Goal: Information Seeking & Learning: Compare options

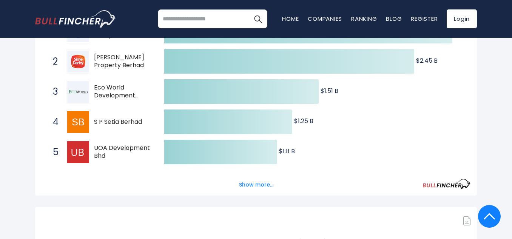
scroll to position [189, 0]
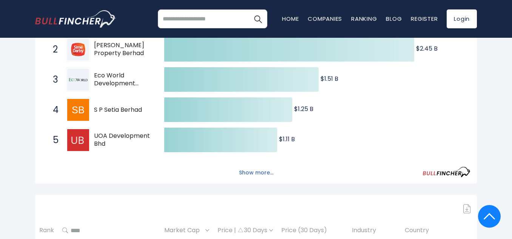
click at [272, 173] on button "Show more..." at bounding box center [255, 173] width 43 height 12
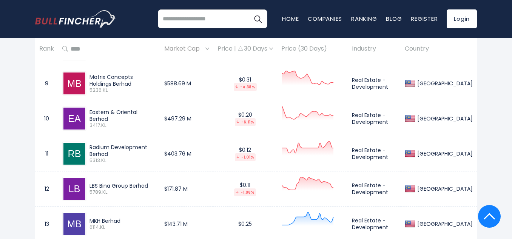
scroll to position [793, 0]
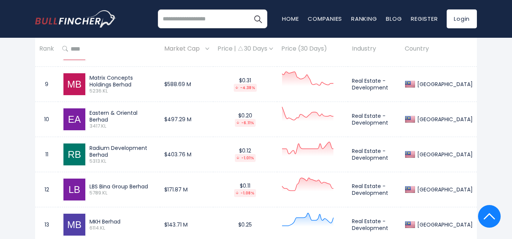
click at [102, 229] on span "6114.KL" at bounding box center [122, 228] width 66 height 6
click at [109, 222] on div "MKH Berhad" at bounding box center [122, 221] width 66 height 7
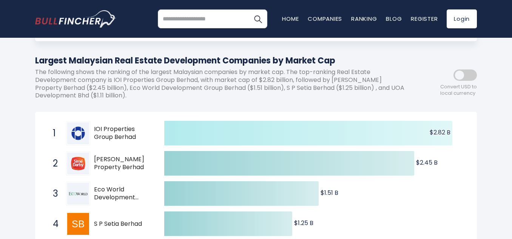
scroll to position [0, 0]
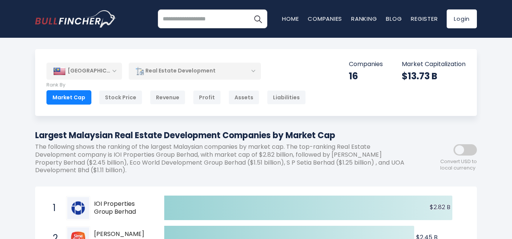
click at [187, 74] on div "Real Estate Development" at bounding box center [195, 70] width 132 height 17
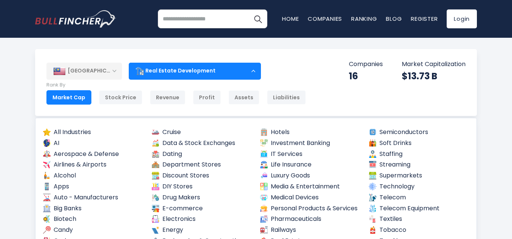
click at [239, 74] on div "Real Estate Development" at bounding box center [195, 70] width 132 height 17
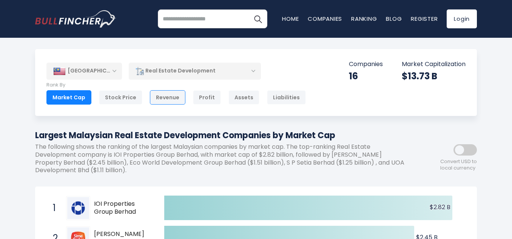
click at [178, 102] on div "Revenue" at bounding box center [167, 97] width 35 height 14
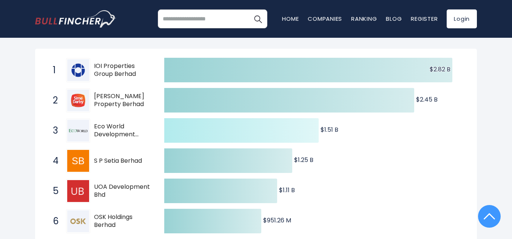
scroll to position [151, 0]
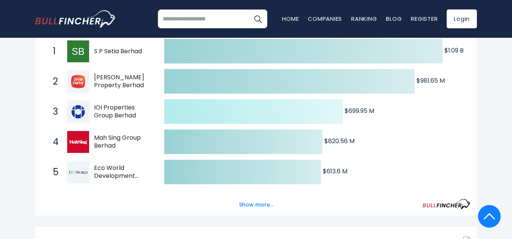
scroll to position [170, 0]
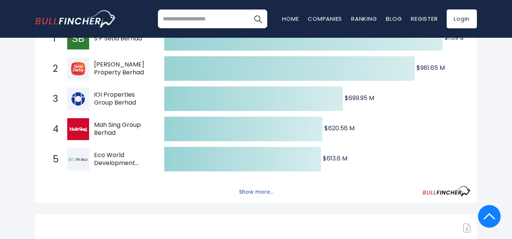
click at [269, 193] on button "Show more..." at bounding box center [255, 192] width 43 height 12
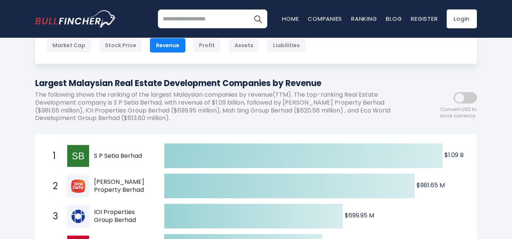
scroll to position [19, 0]
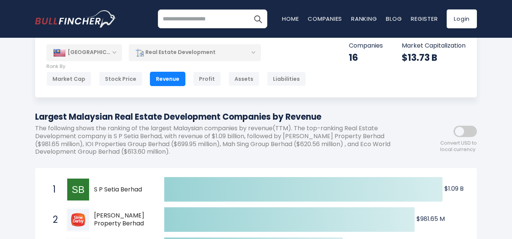
click at [184, 79] on div "Market Cap Stock Price Revenue Profit Assets Liabilities Employees" at bounding box center [175, 79] width 259 height 14
click at [188, 79] on div "Market Cap Stock Price Revenue Profit Assets Liabilities Employees" at bounding box center [175, 79] width 259 height 14
click at [193, 80] on div "Profit" at bounding box center [207, 79] width 28 height 14
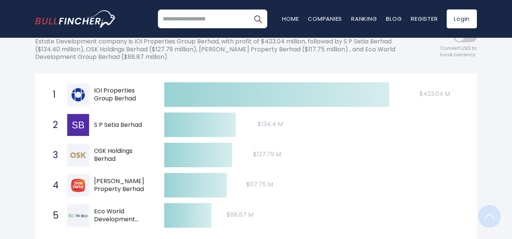
scroll to position [151, 0]
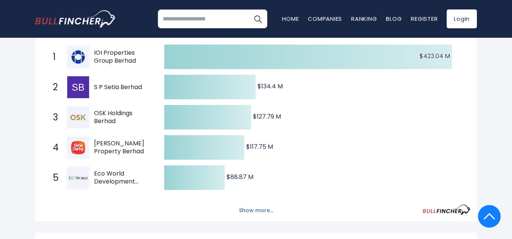
click at [276, 213] on button "Show more..." at bounding box center [255, 210] width 43 height 12
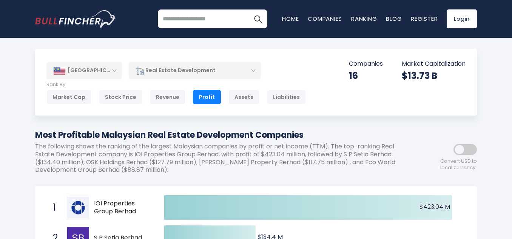
scroll to position [0, 0]
